Goal: Find specific page/section: Find specific page/section

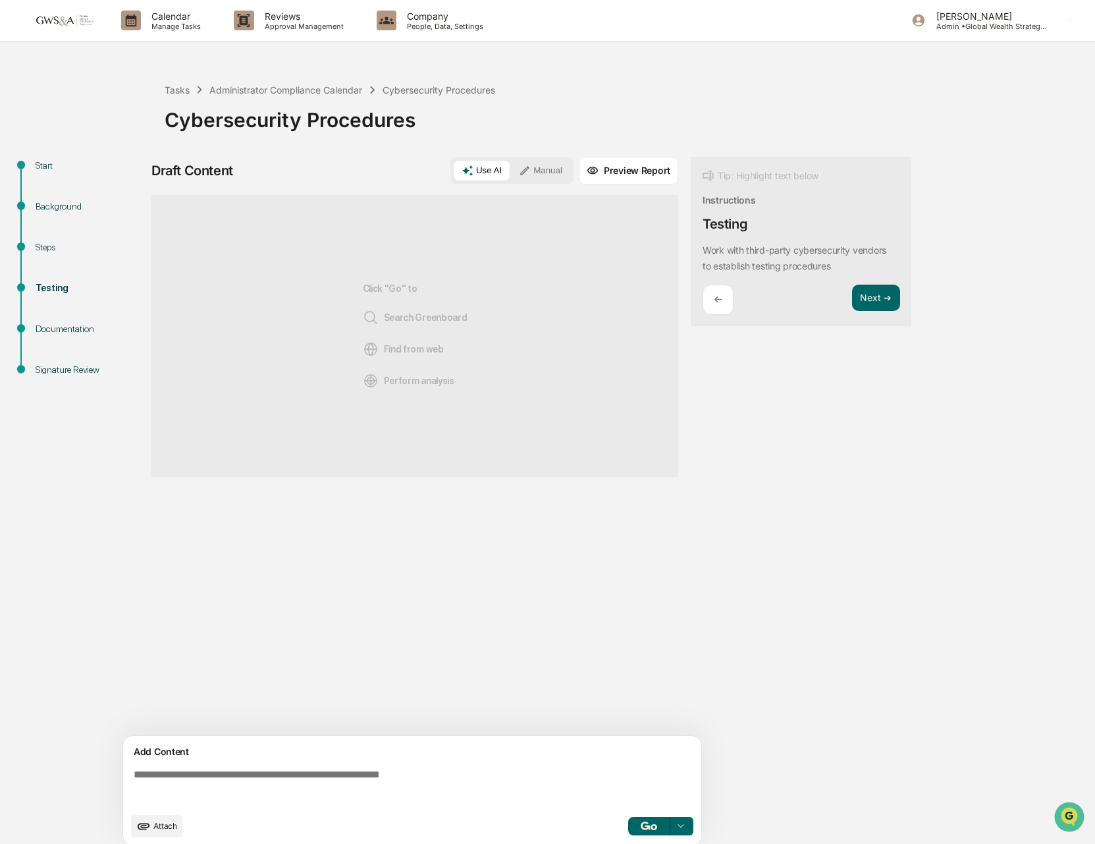
click at [392, 59] on div "Calendar Manage Tasks Reviews Approval Management Company People, Data, Setting…" at bounding box center [547, 427] width 1095 height 854
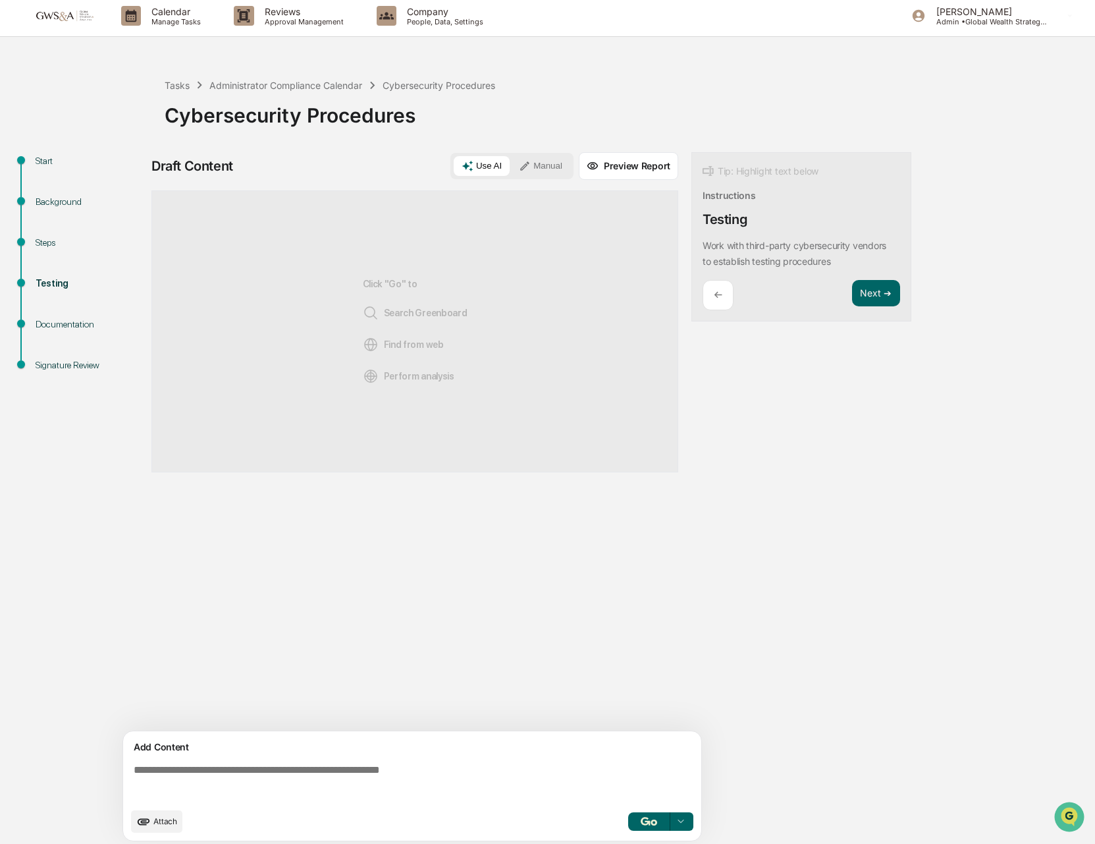
scroll to position [8, 0]
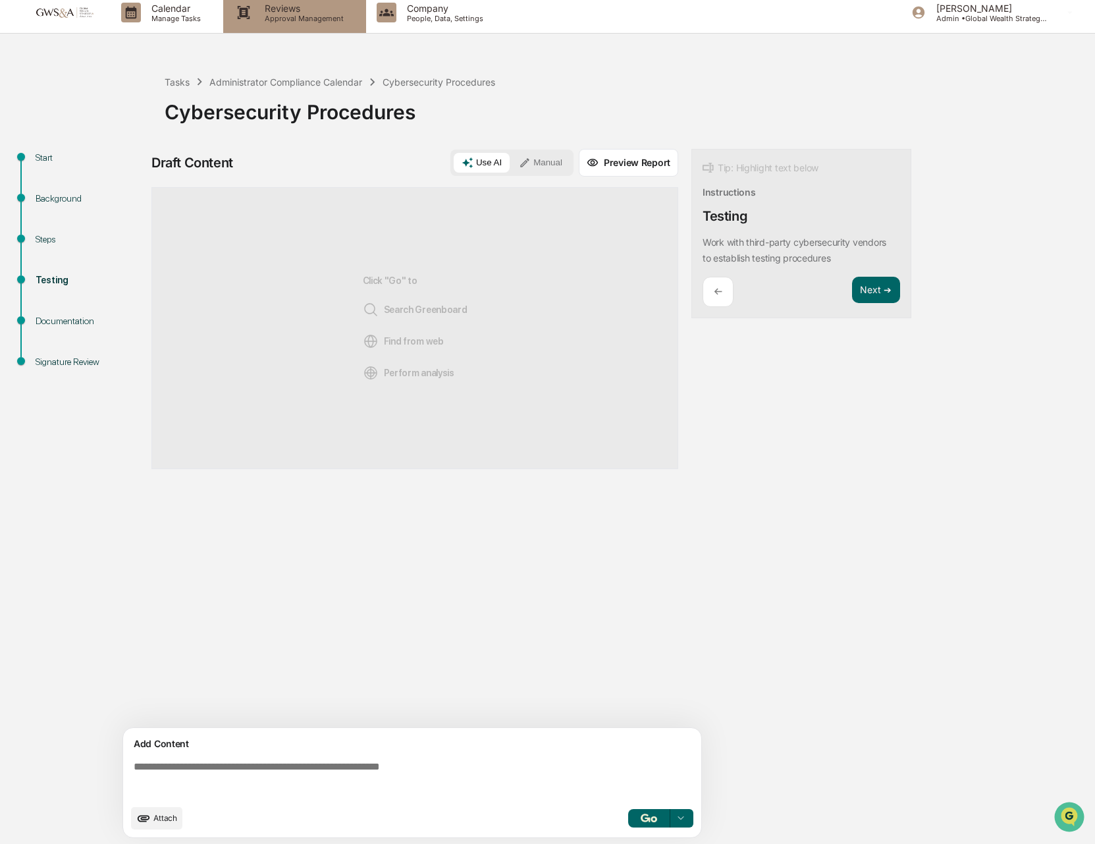
click at [284, 24] on div "Reviews Approval Management" at bounding box center [294, 12] width 142 height 41
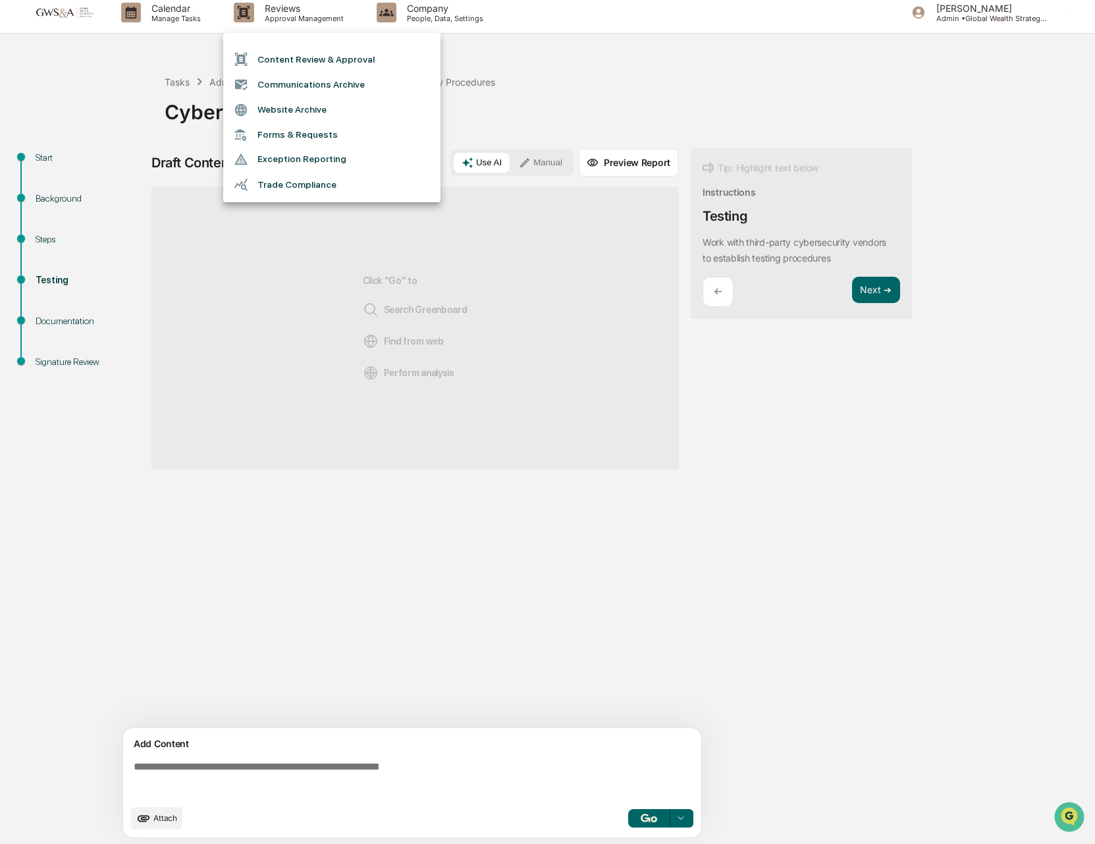
click at [288, 85] on li "Communications Archive" at bounding box center [331, 84] width 217 height 25
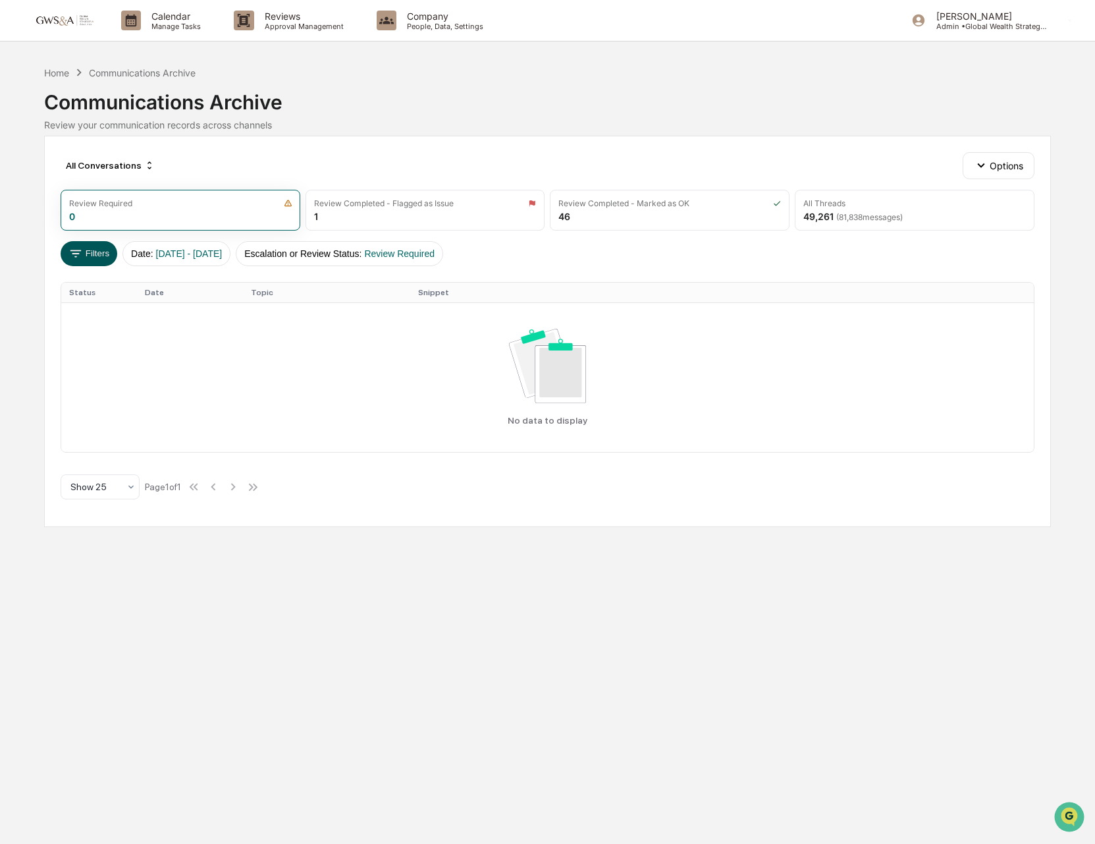
click at [83, 250] on button "Filters" at bounding box center [89, 253] width 57 height 25
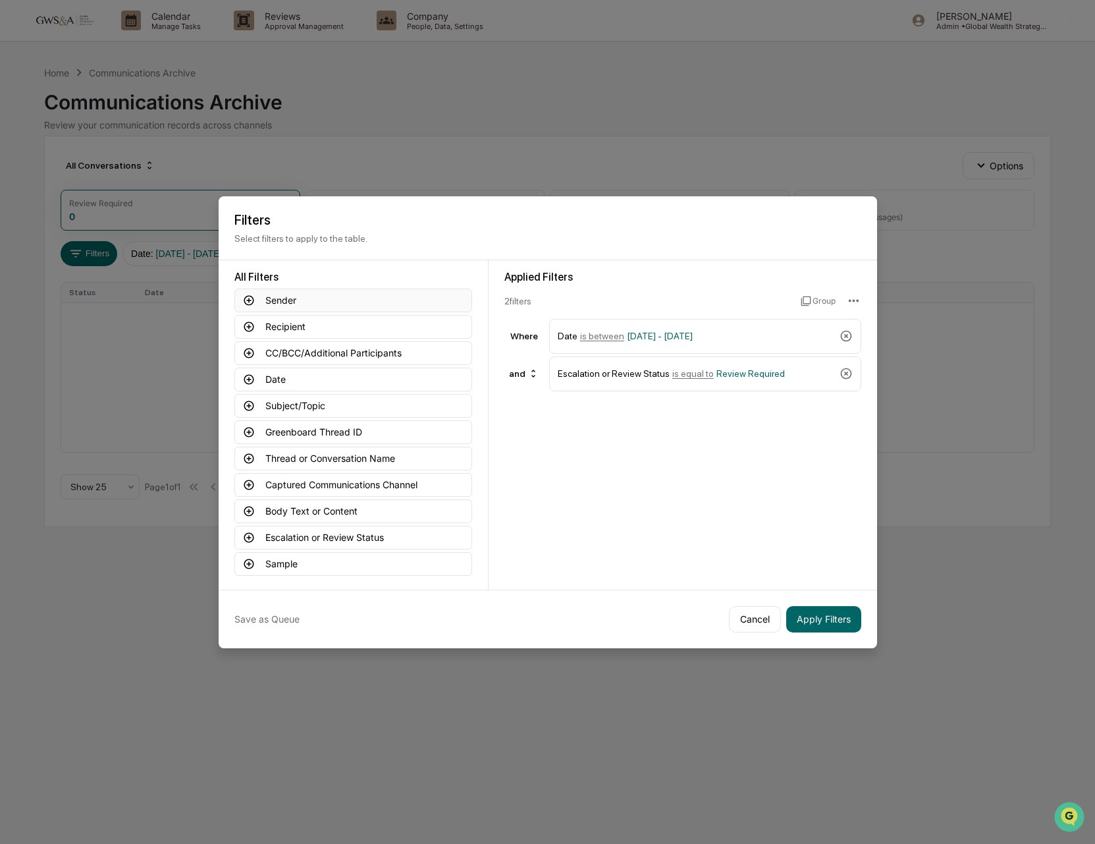
click at [244, 300] on icon at bounding box center [249, 300] width 10 height 10
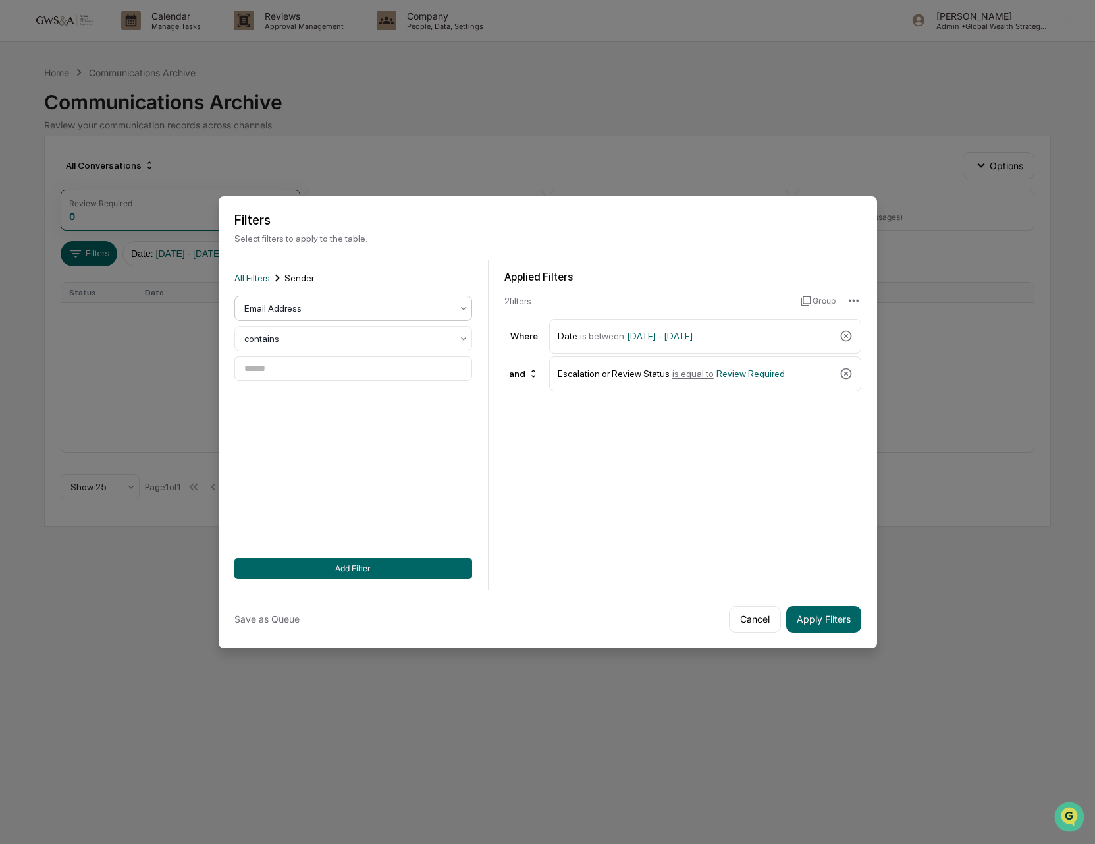
click at [298, 312] on div at bounding box center [347, 308] width 207 height 13
click at [290, 334] on div at bounding box center [347, 338] width 207 height 13
click at [265, 367] on input at bounding box center [353, 368] width 238 height 24
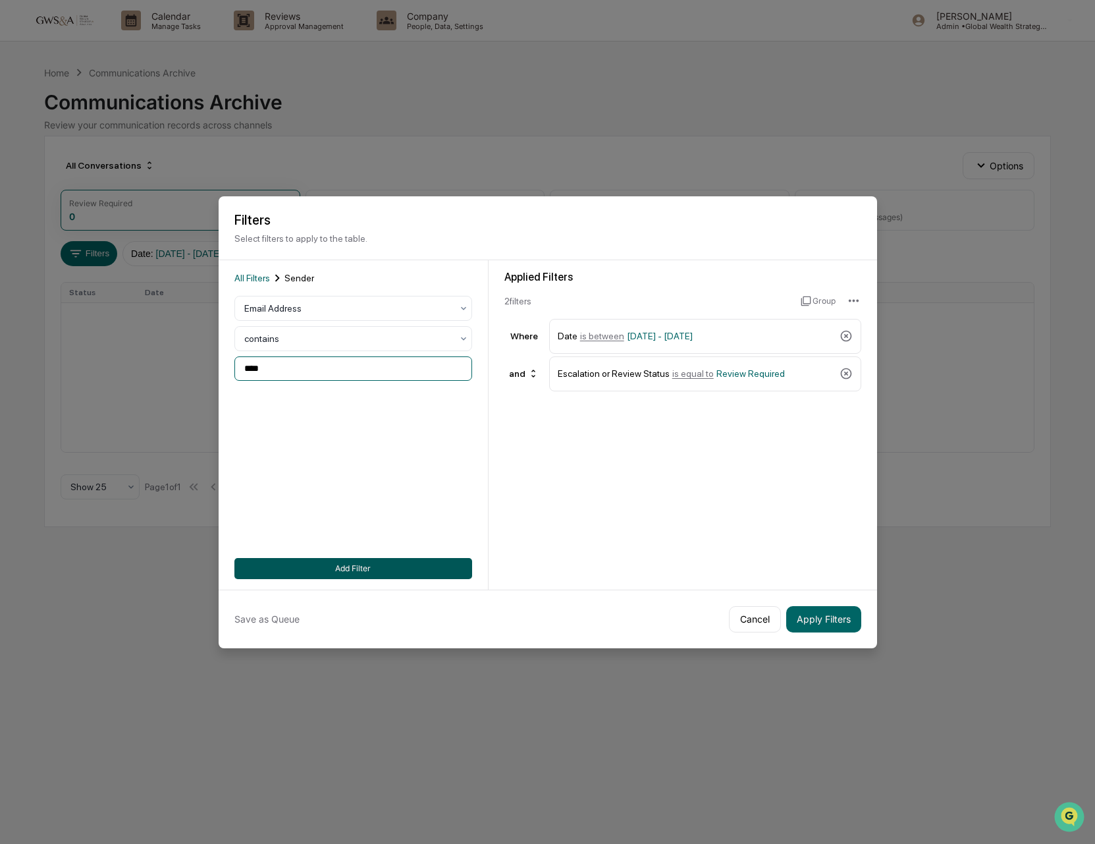
type input "****"
drag, startPoint x: 352, startPoint y: 570, endPoint x: 456, endPoint y: 577, distance: 103.7
click at [352, 570] on button "Add Filter" at bounding box center [353, 568] width 238 height 21
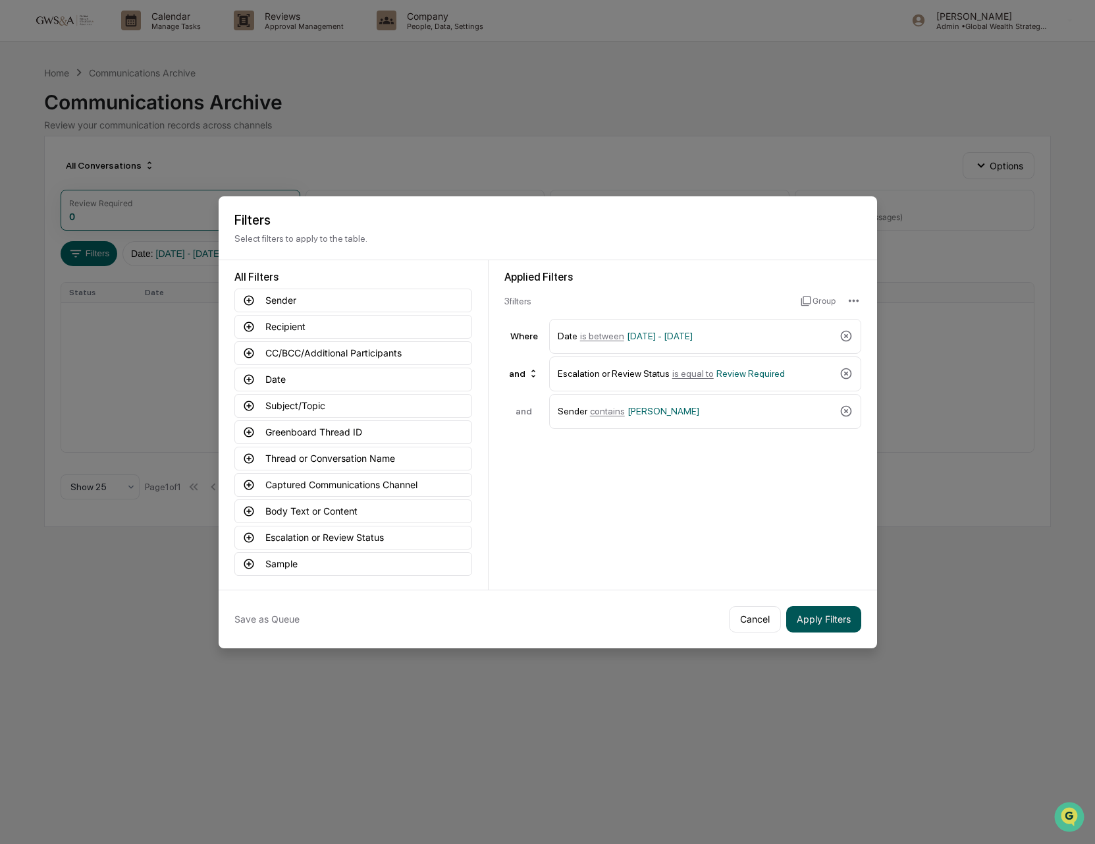
click at [825, 619] on button "Apply Filters" at bounding box center [823, 619] width 75 height 26
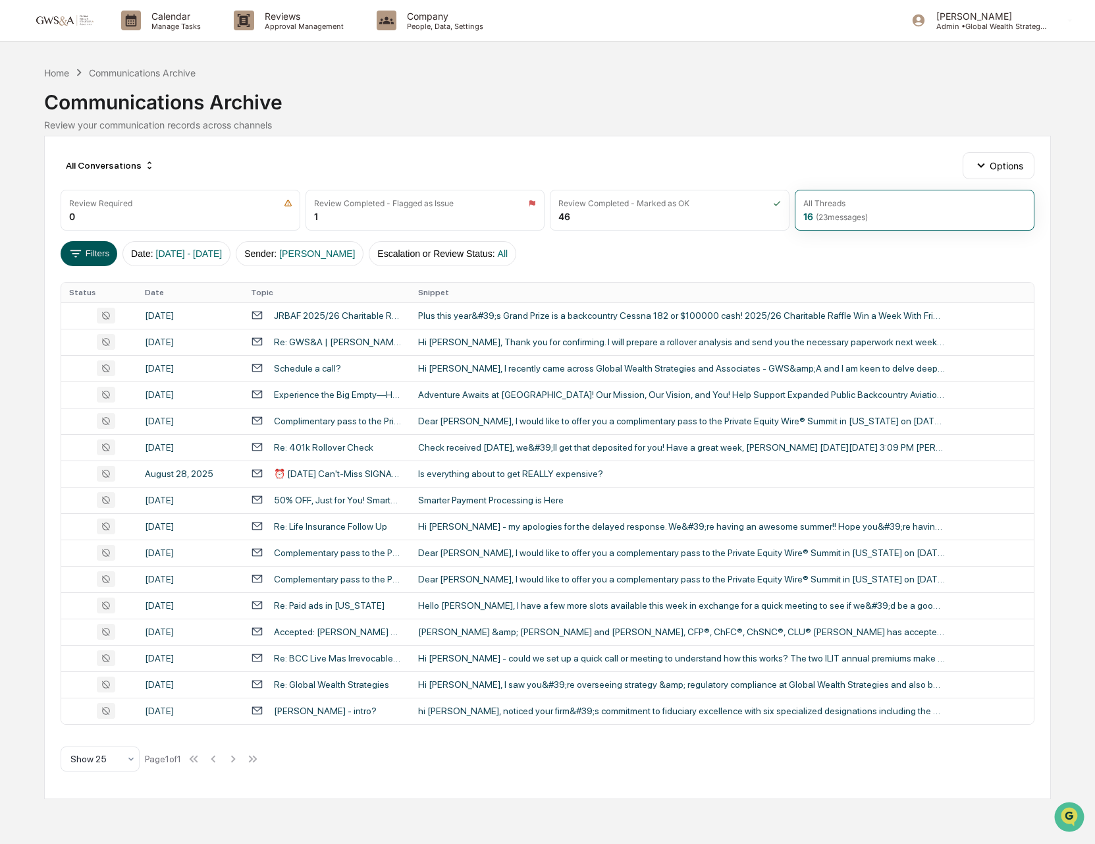
click at [94, 258] on button "Filters" at bounding box center [89, 253] width 57 height 25
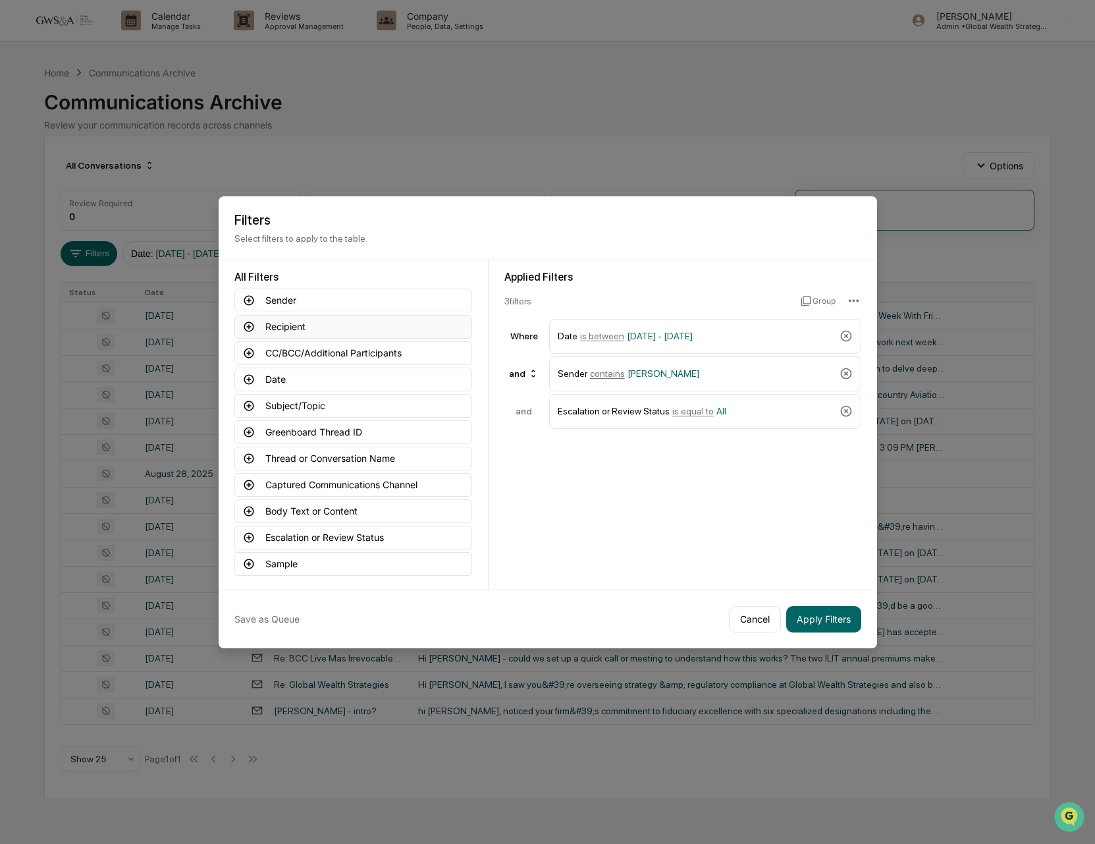
click at [244, 329] on icon at bounding box center [249, 327] width 12 height 12
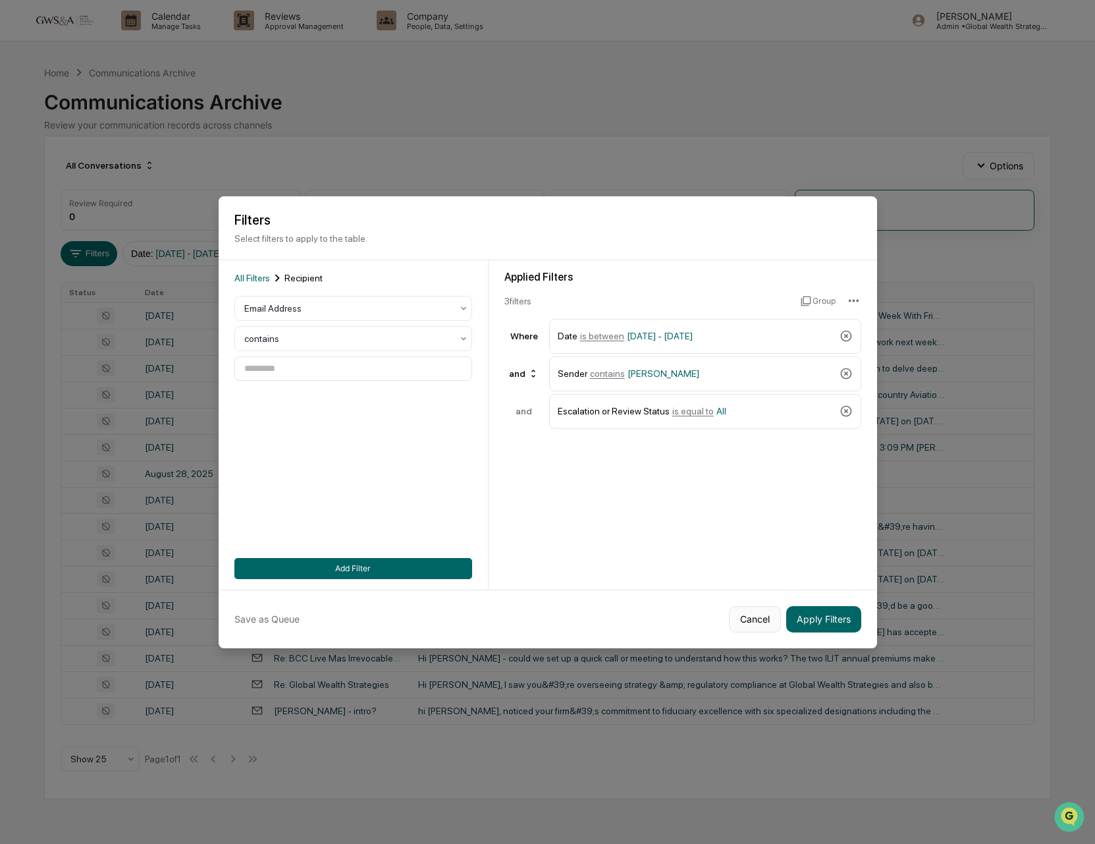
click at [757, 611] on button "Cancel" at bounding box center [755, 619] width 52 height 26
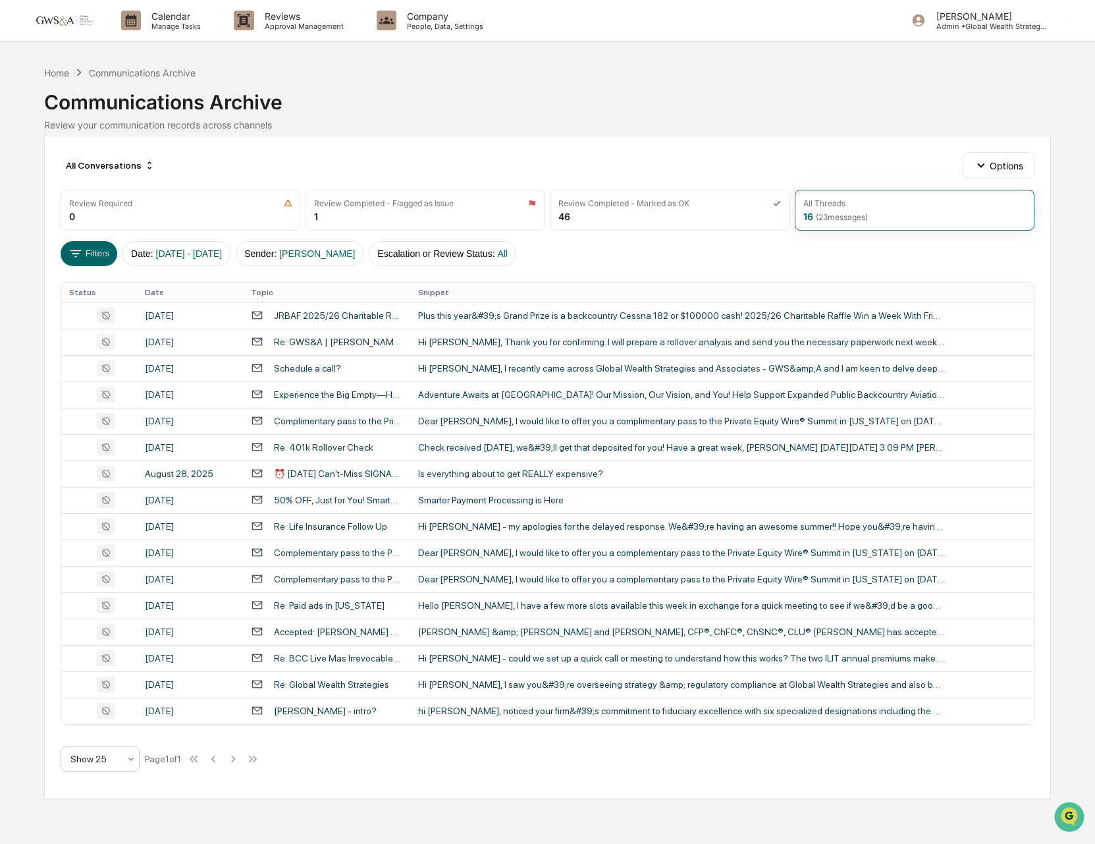
click at [127, 767] on div at bounding box center [131, 759] width 11 height 24
click at [117, 764] on div at bounding box center [94, 758] width 49 height 13
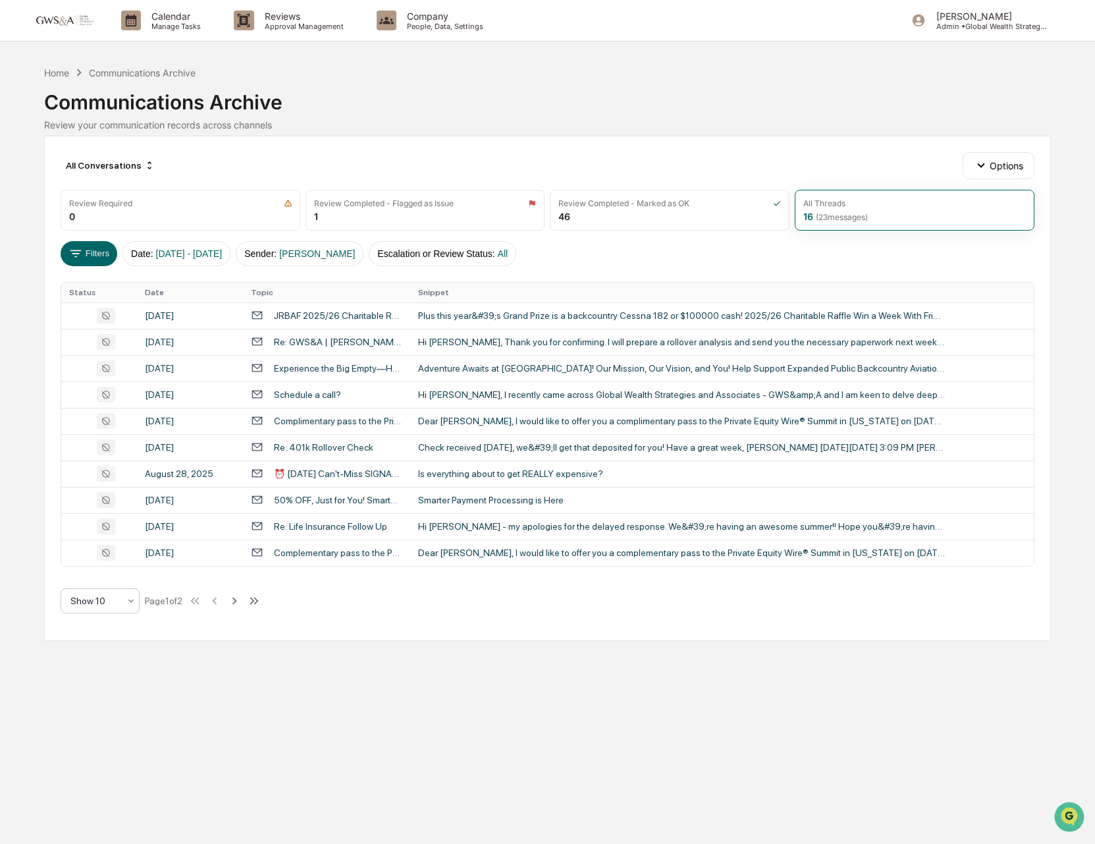
click at [110, 611] on div "Show 10" at bounding box center [100, 600] width 79 height 25
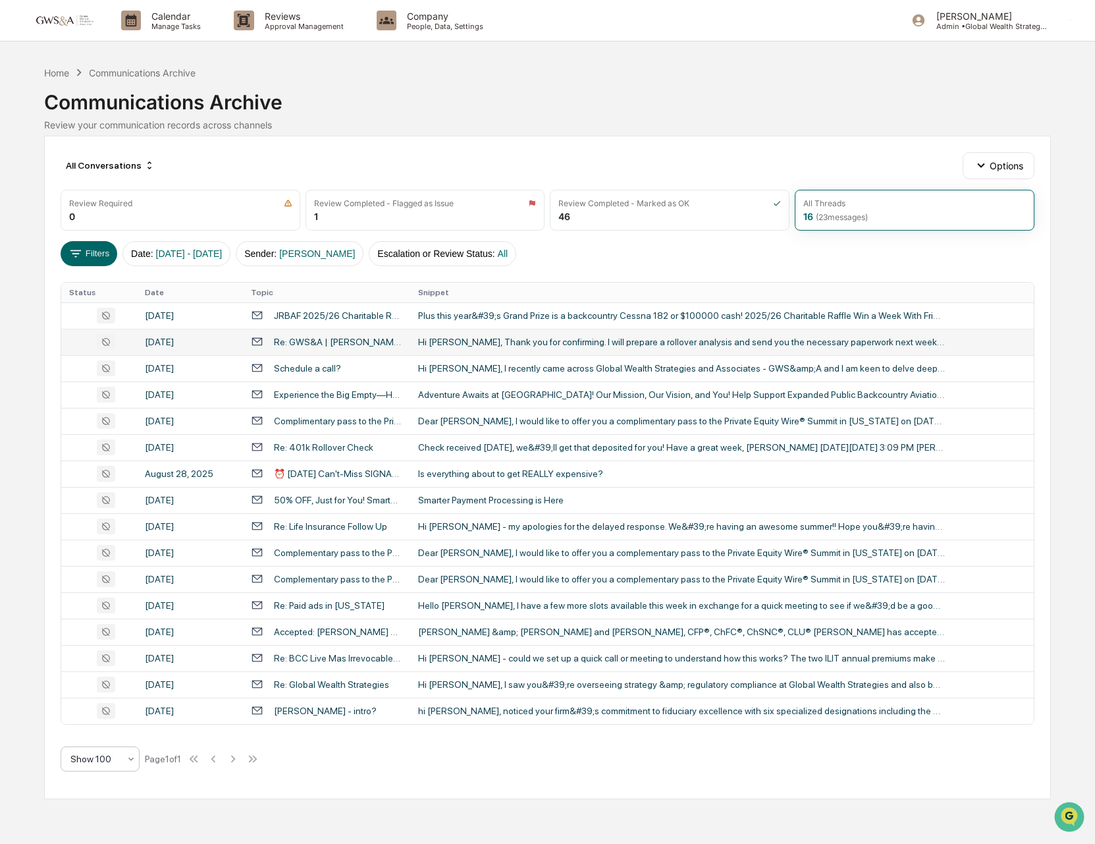
click at [447, 346] on div "Hi [PERSON_NAME], Thank you for confirming. I will prepare a rollover analysis …" at bounding box center [681, 342] width 527 height 11
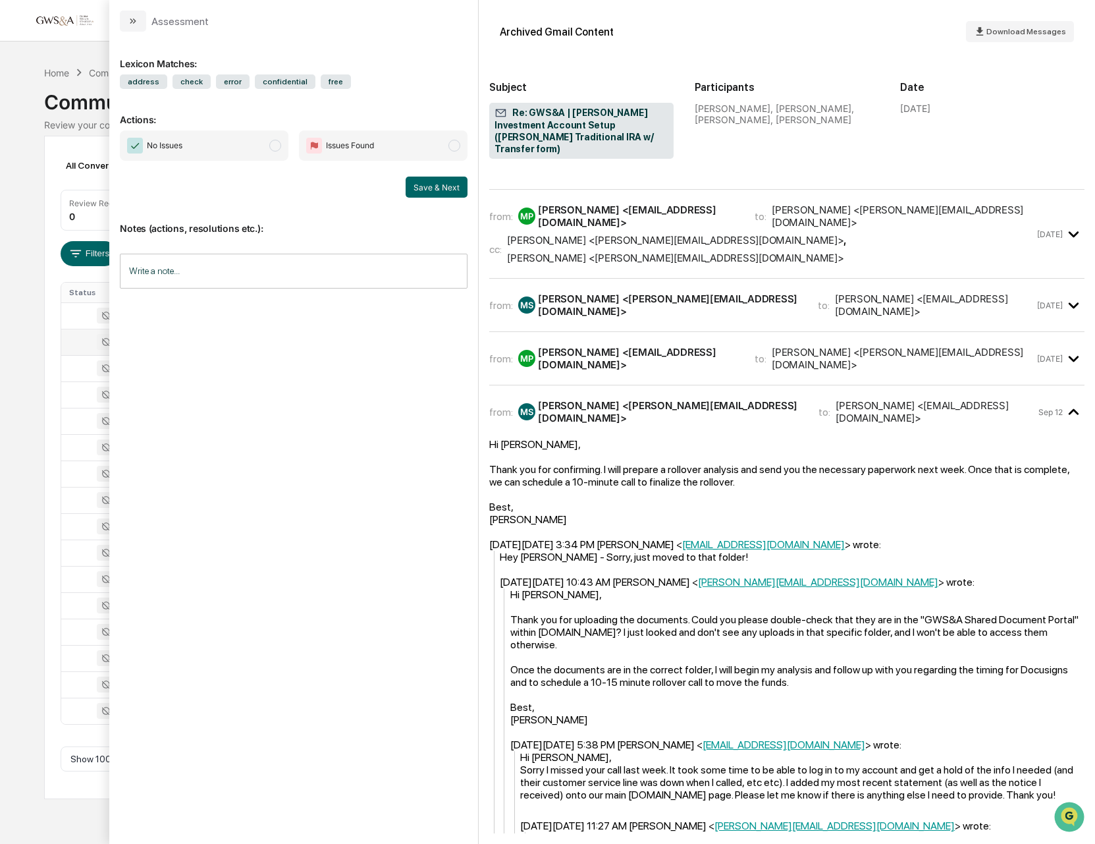
scroll to position [158, 0]
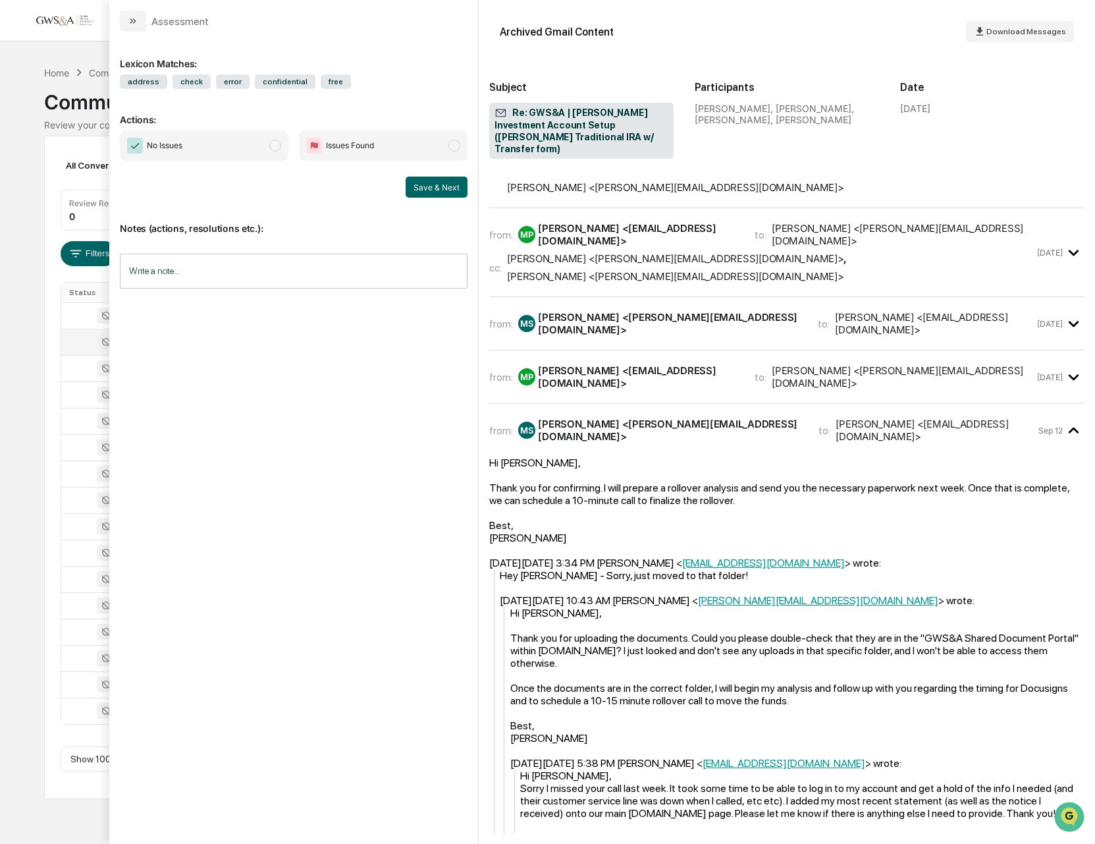
click at [126, 24] on button "modal" at bounding box center [133, 21] width 26 height 21
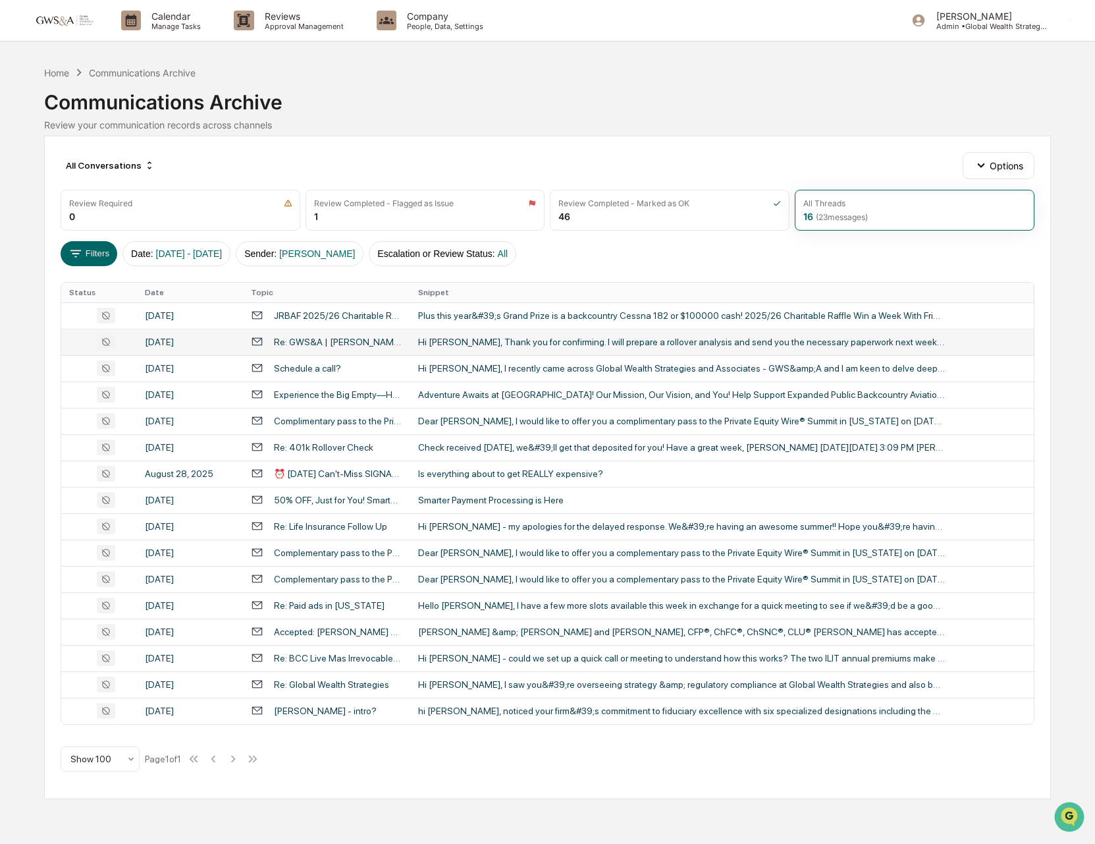
click at [80, 809] on div "Calendar Manage Tasks Reviews Approval Management Company People, Data, Setting…" at bounding box center [547, 422] width 1095 height 844
click at [73, 9] on link at bounding box center [71, 20] width 79 height 41
